Goal: Information Seeking & Learning: Learn about a topic

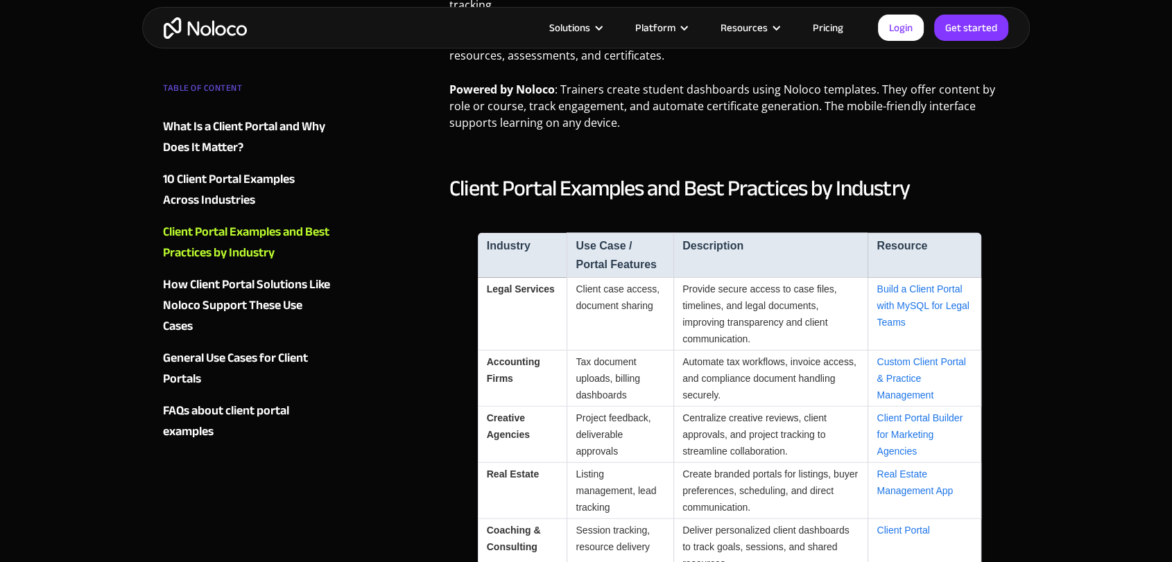
scroll to position [3655, 0]
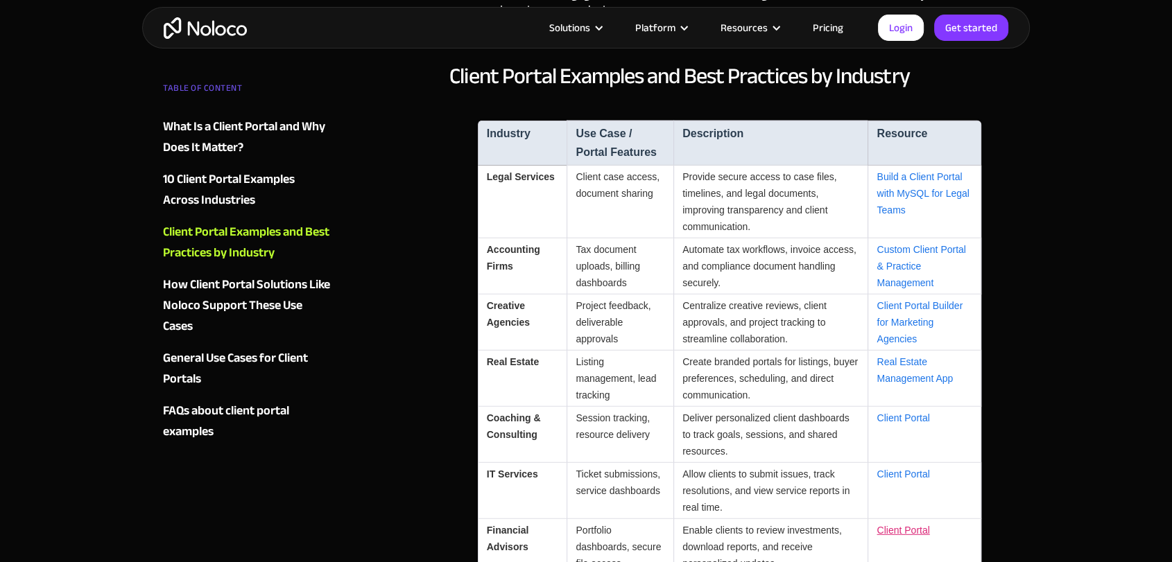
click at [911, 525] on link "Client Portal" at bounding box center [902, 530] width 53 height 11
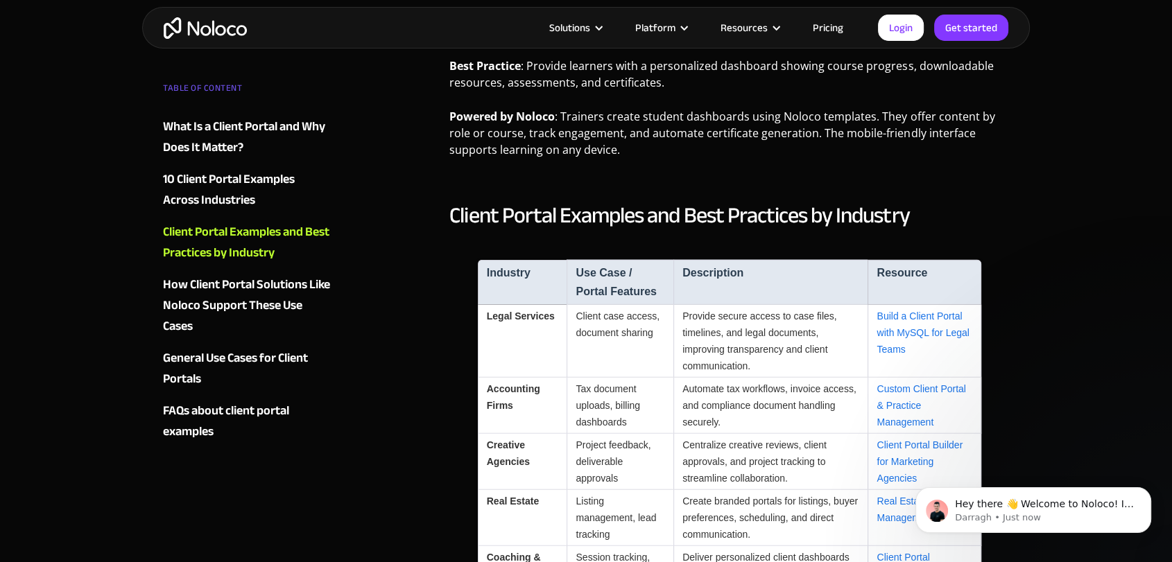
scroll to position [0, 0]
click at [916, 440] on link "Client Portal Builder for Marketing Agencies" at bounding box center [919, 462] width 86 height 44
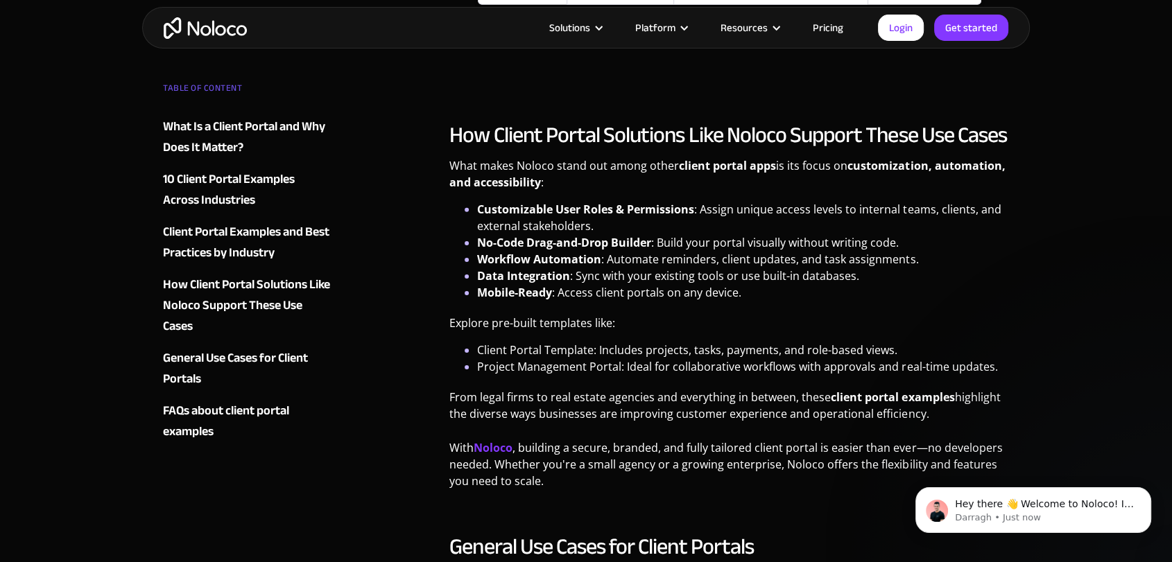
scroll to position [4381, 0]
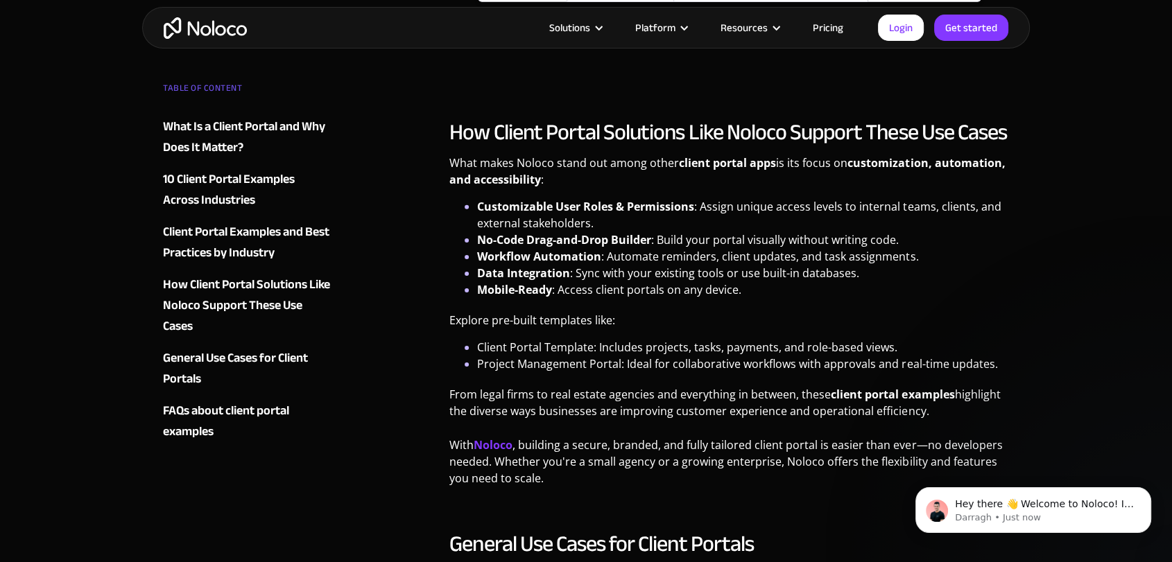
click at [267, 361] on div "General Use Cases for Client Portals" at bounding box center [247, 369] width 168 height 42
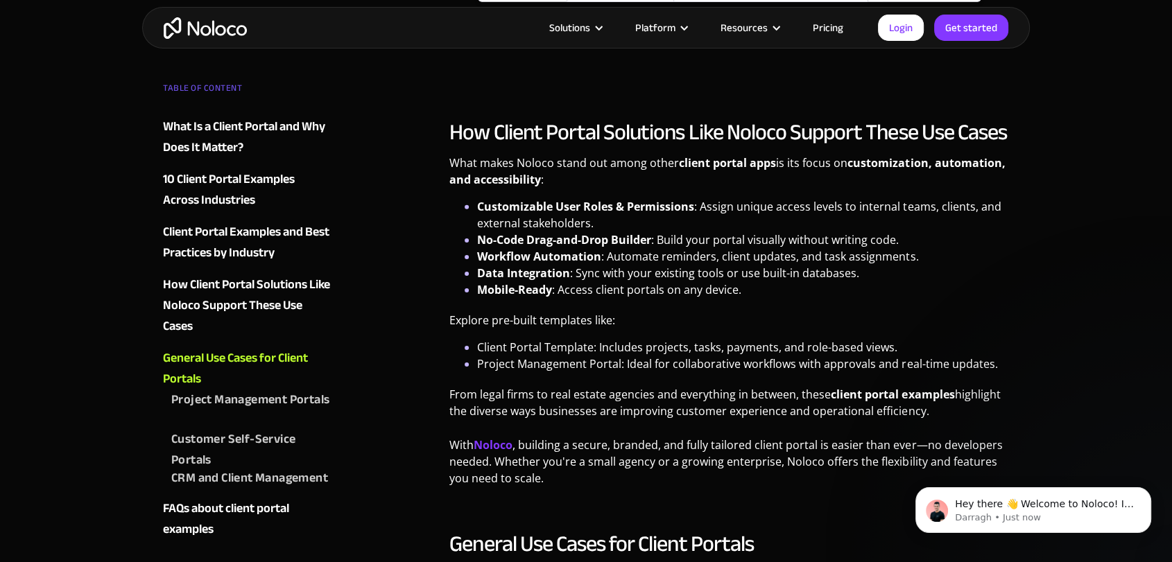
scroll to position [4684, 0]
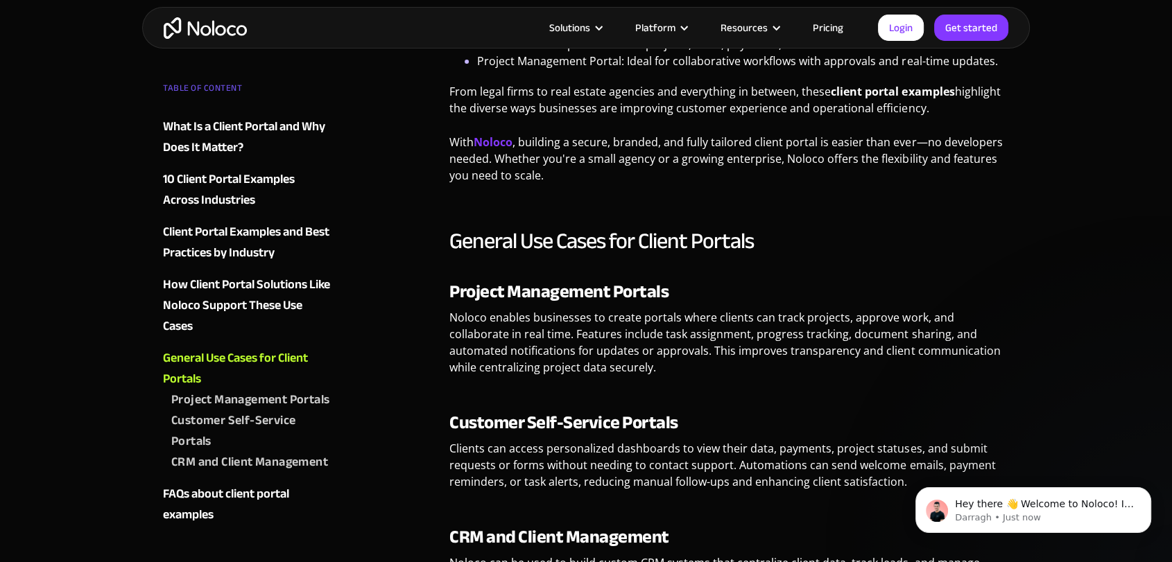
click at [209, 442] on div "Customer Self-Service Portals" at bounding box center [250, 431] width 159 height 42
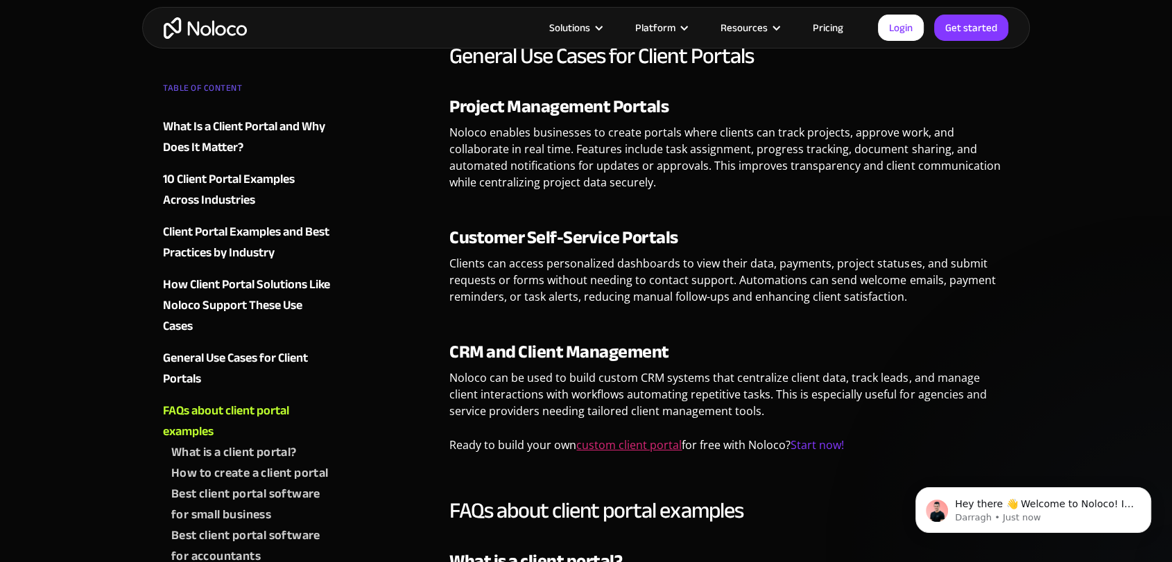
click at [664, 438] on link "custom client portal" at bounding box center [628, 445] width 105 height 15
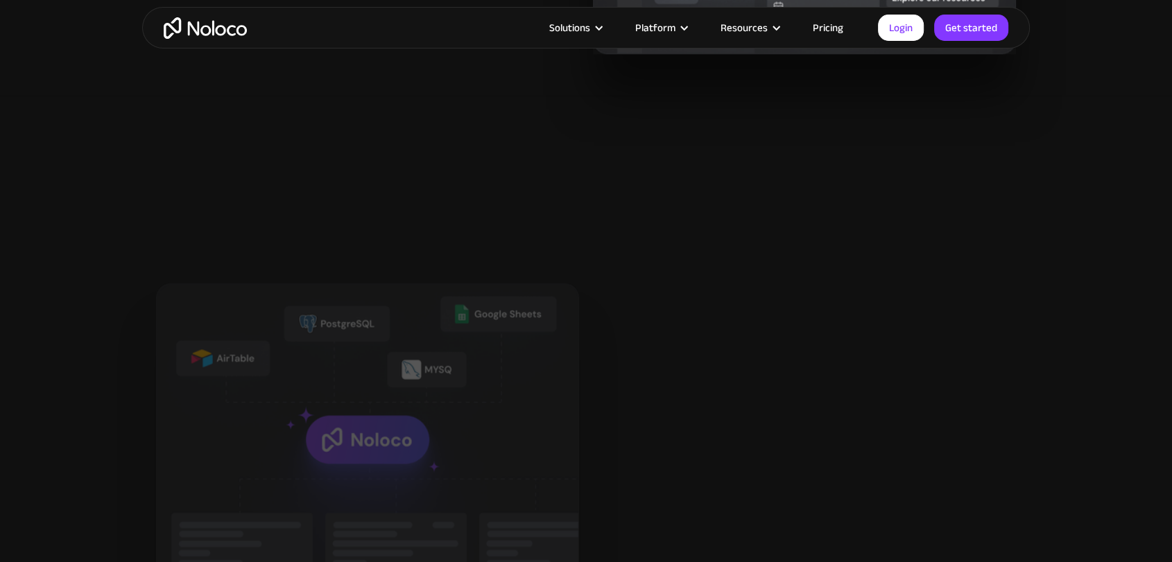
scroll to position [1689, 0]
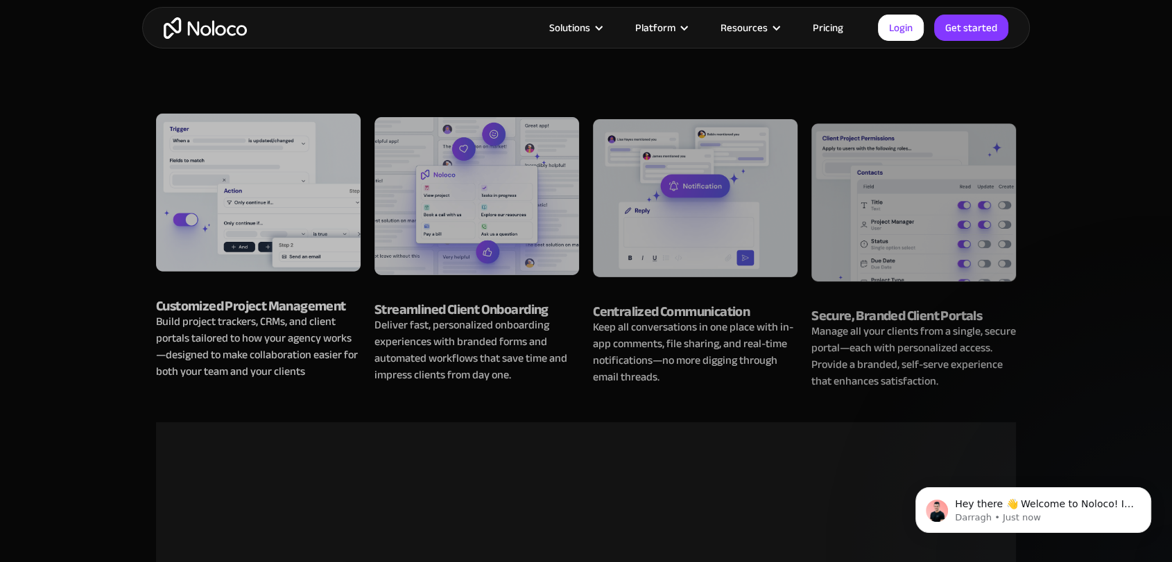
scroll to position [1254, 0]
